Goal: Check status: Check status

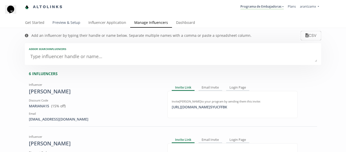
click at [69, 23] on link "Preview & Setup" at bounding box center [66, 23] width 36 height 10
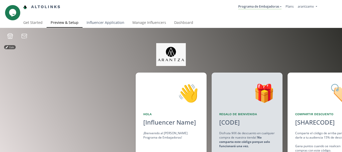
click at [103, 20] on link "Influencer Application" at bounding box center [106, 23] width 46 height 10
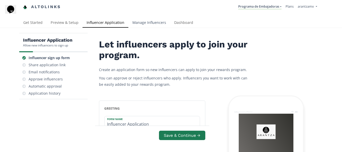
click at [143, 23] on link "Manage Influencers" at bounding box center [149, 23] width 42 height 10
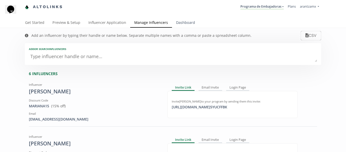
click at [175, 24] on link "Dashboard" at bounding box center [185, 23] width 27 height 10
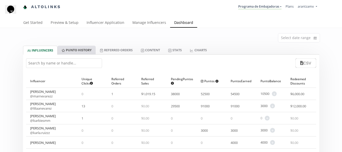
click at [82, 52] on link "Punto HISTORY" at bounding box center [77, 50] width 38 height 9
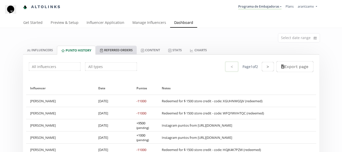
click at [117, 51] on link "Referred Orders" at bounding box center [116, 50] width 41 height 9
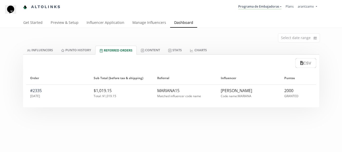
click at [129, 92] on div "$1,019.15" at bounding box center [122, 91] width 56 height 6
click at [40, 99] on div "#2335 [DATE]" at bounding box center [58, 94] width 64 height 13
click at [288, 89] on div "2000" at bounding box center [299, 91] width 28 height 6
click at [70, 98] on div "[DATE]" at bounding box center [58, 96] width 56 height 4
click at [301, 88] on div "2000" at bounding box center [299, 91] width 28 height 6
